Goal: Information Seeking & Learning: Learn about a topic

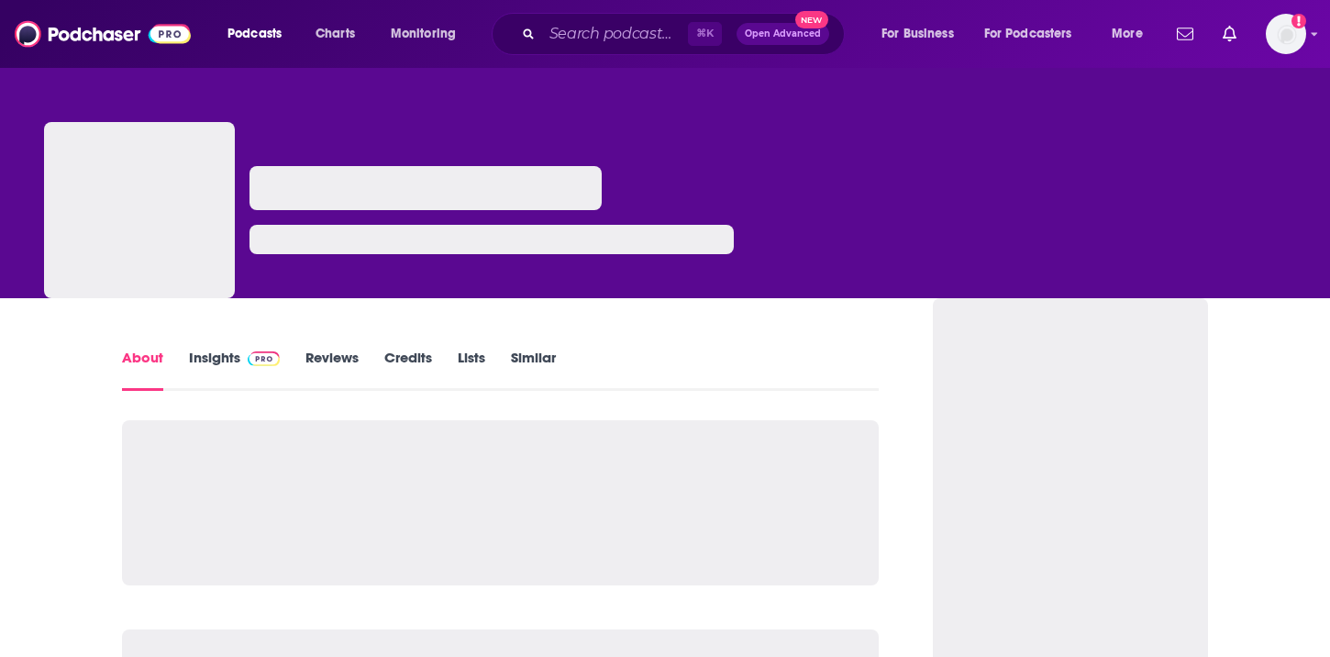
click at [213, 360] on link "Insights" at bounding box center [234, 370] width 91 height 42
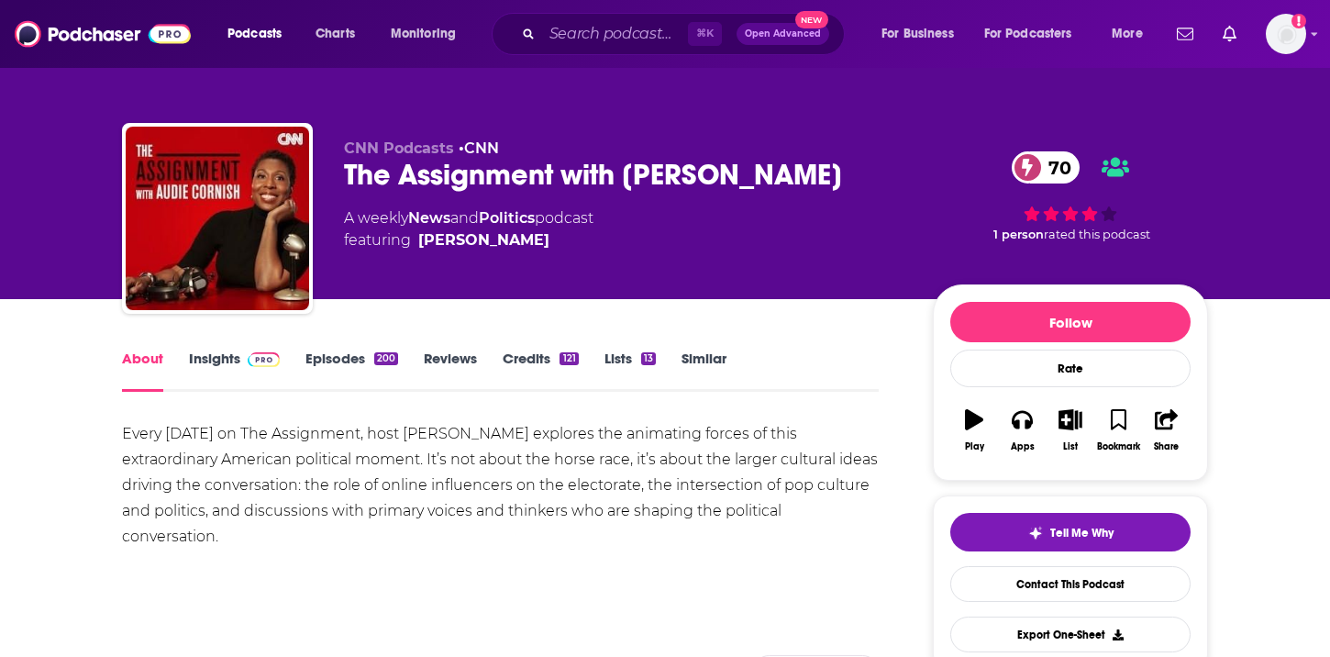
click at [238, 366] on link "Insights" at bounding box center [234, 370] width 91 height 42
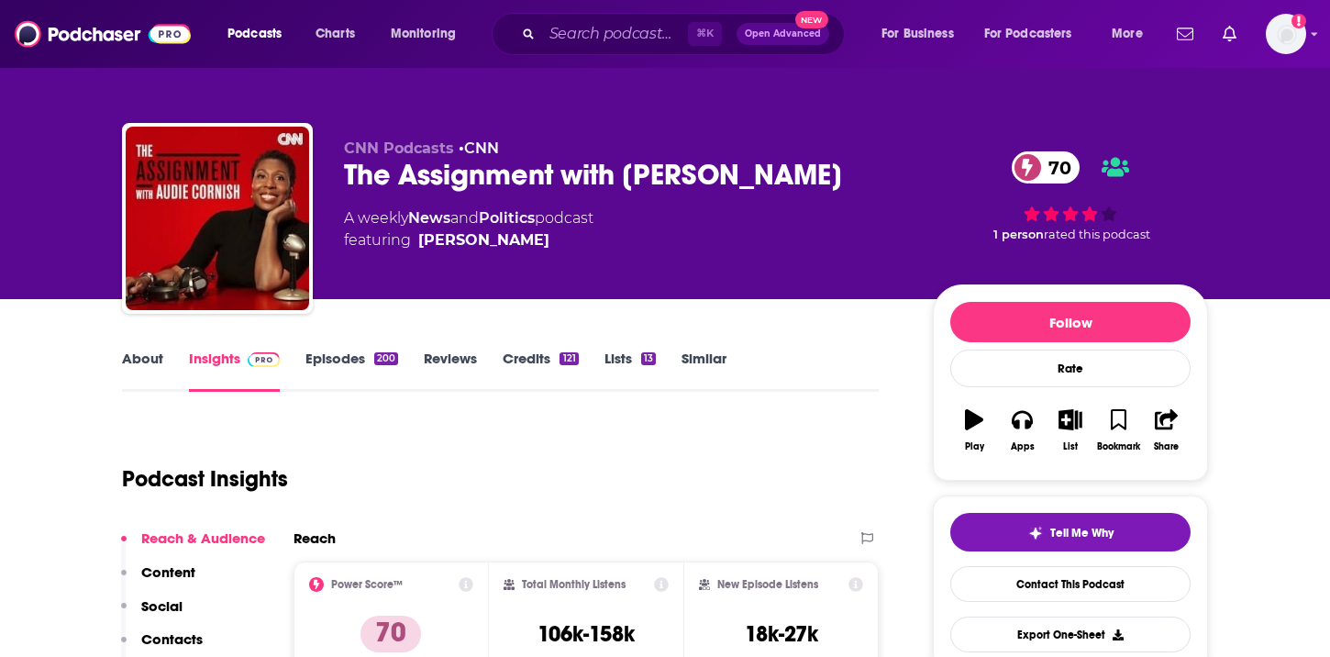
scroll to position [74, 0]
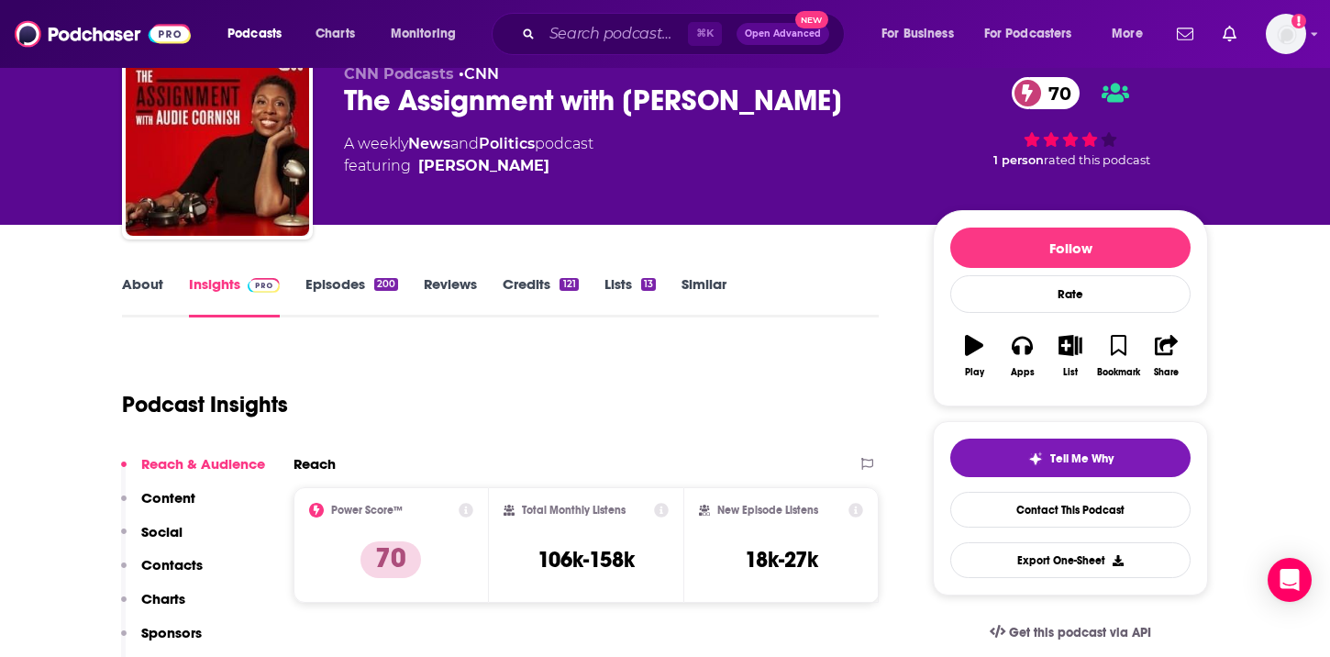
click at [149, 288] on link "About" at bounding box center [142, 296] width 41 height 42
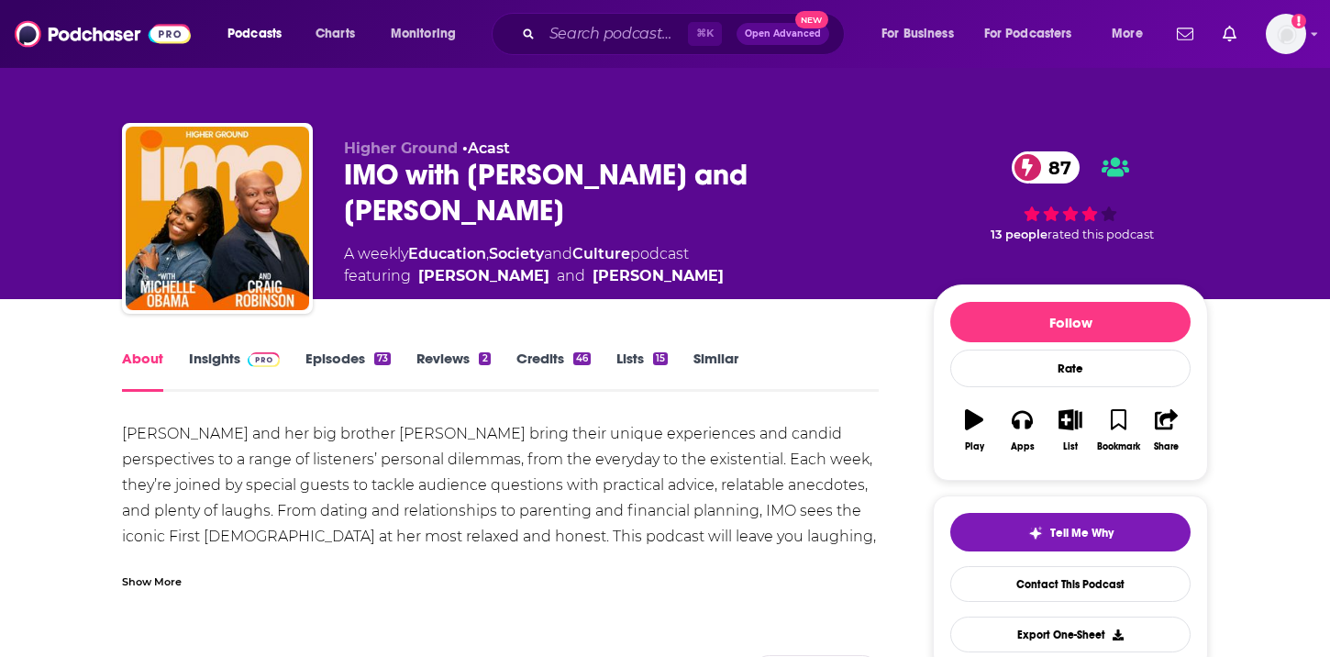
click at [249, 369] on link "Insights" at bounding box center [234, 370] width 91 height 42
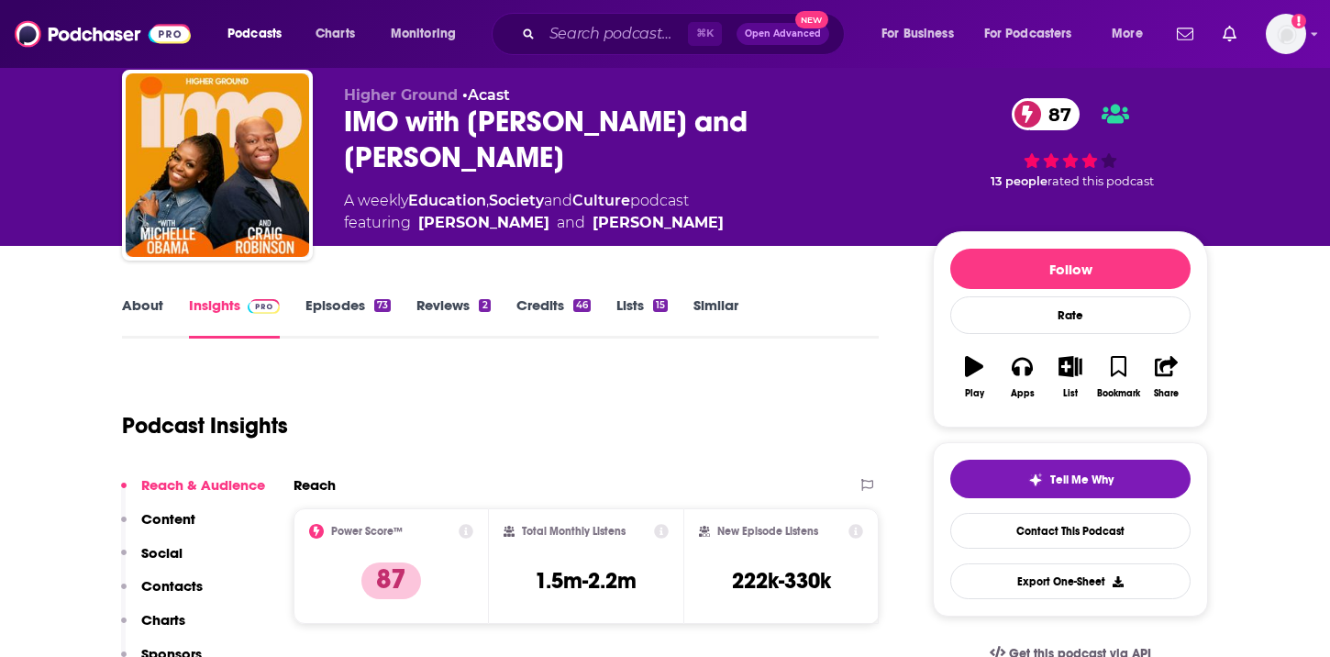
scroll to position [79, 0]
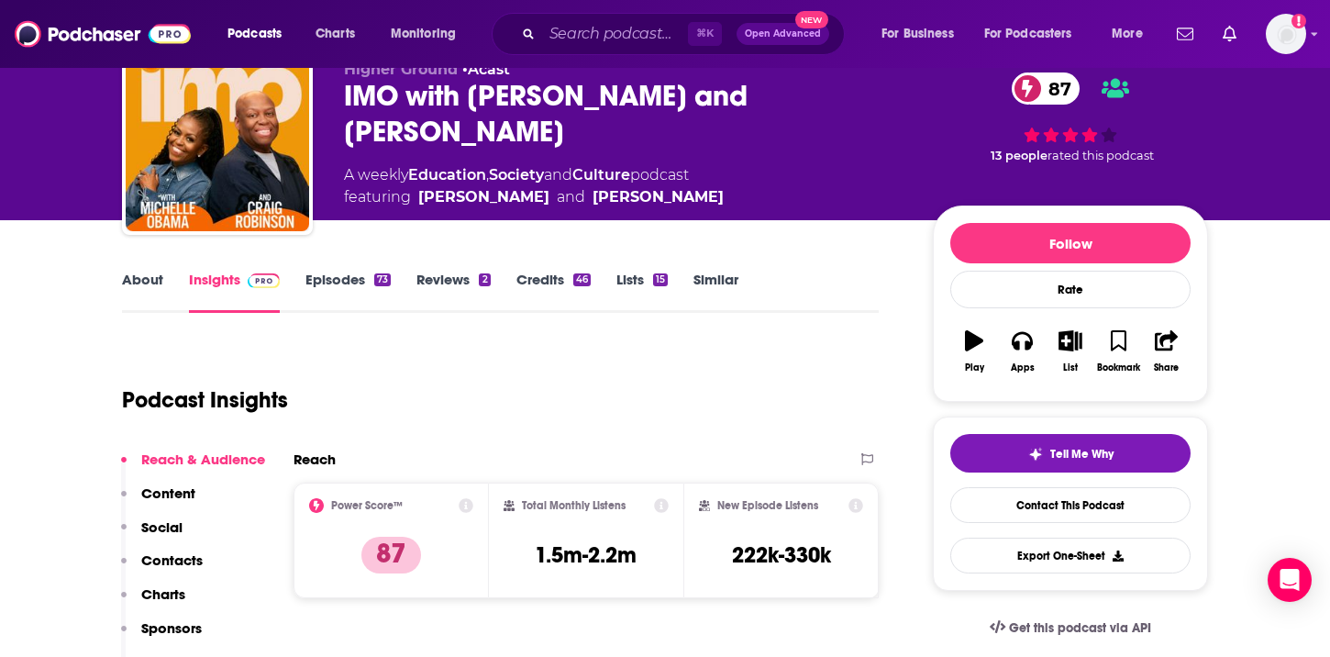
click at [153, 282] on link "About" at bounding box center [142, 292] width 41 height 42
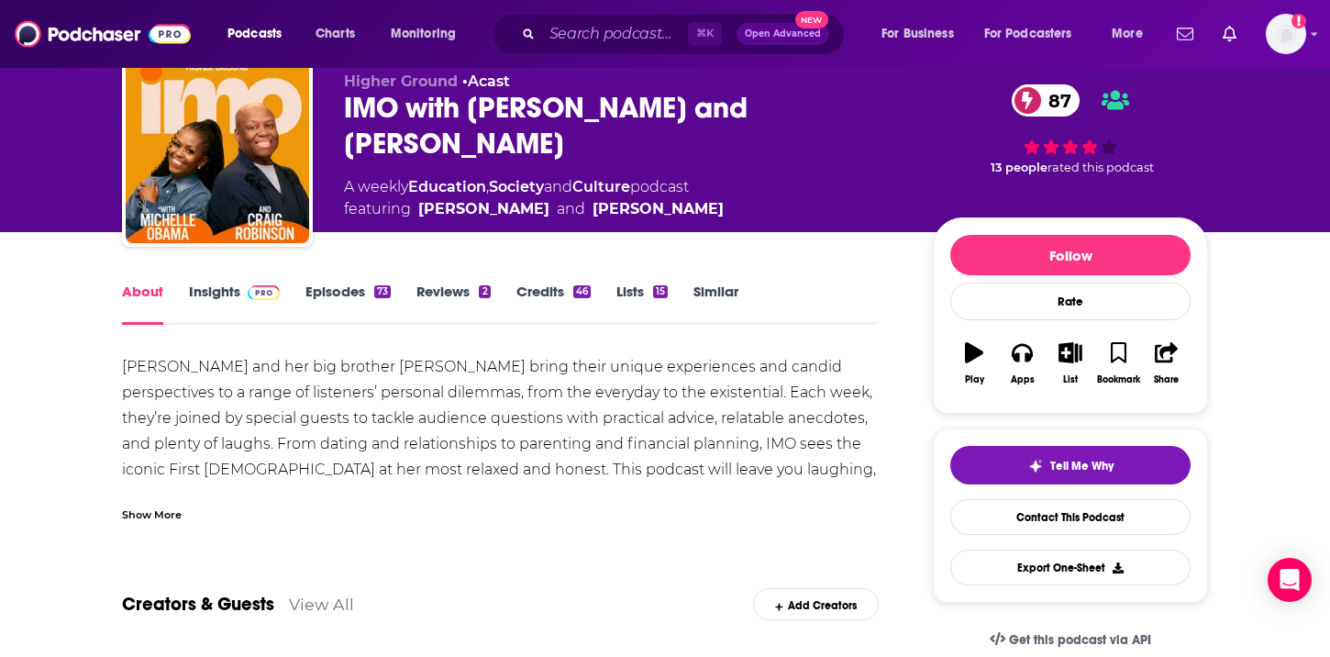
scroll to position [75, 0]
